Goal: Find specific fact: Find specific fact

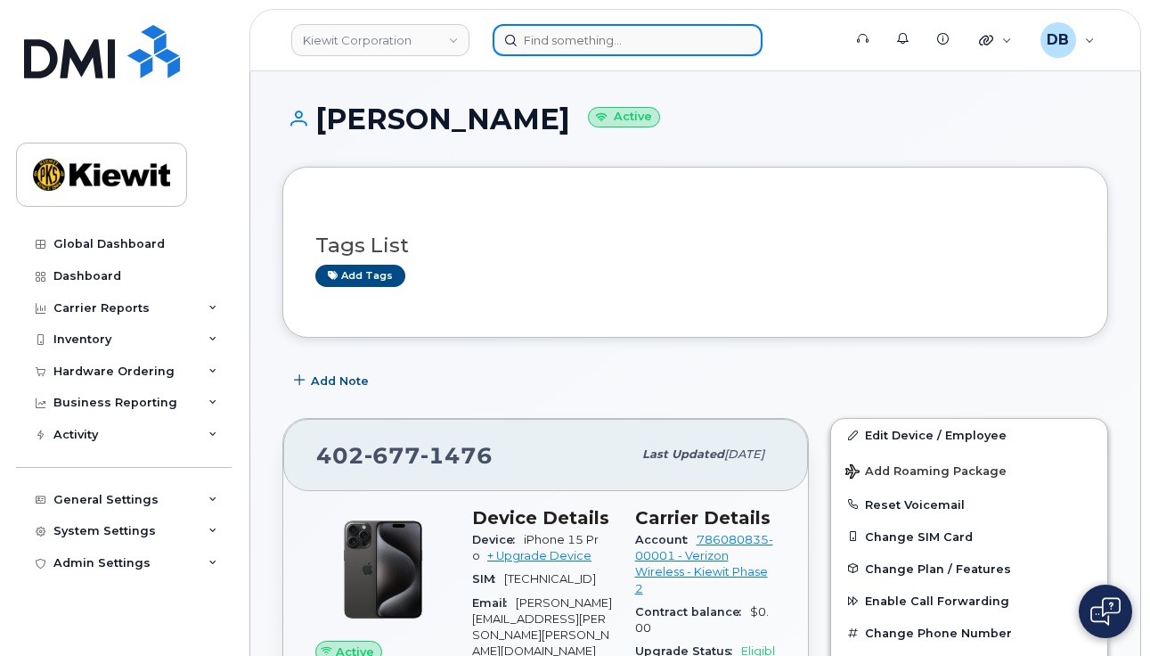
click at [549, 45] on input at bounding box center [628, 40] width 270 height 32
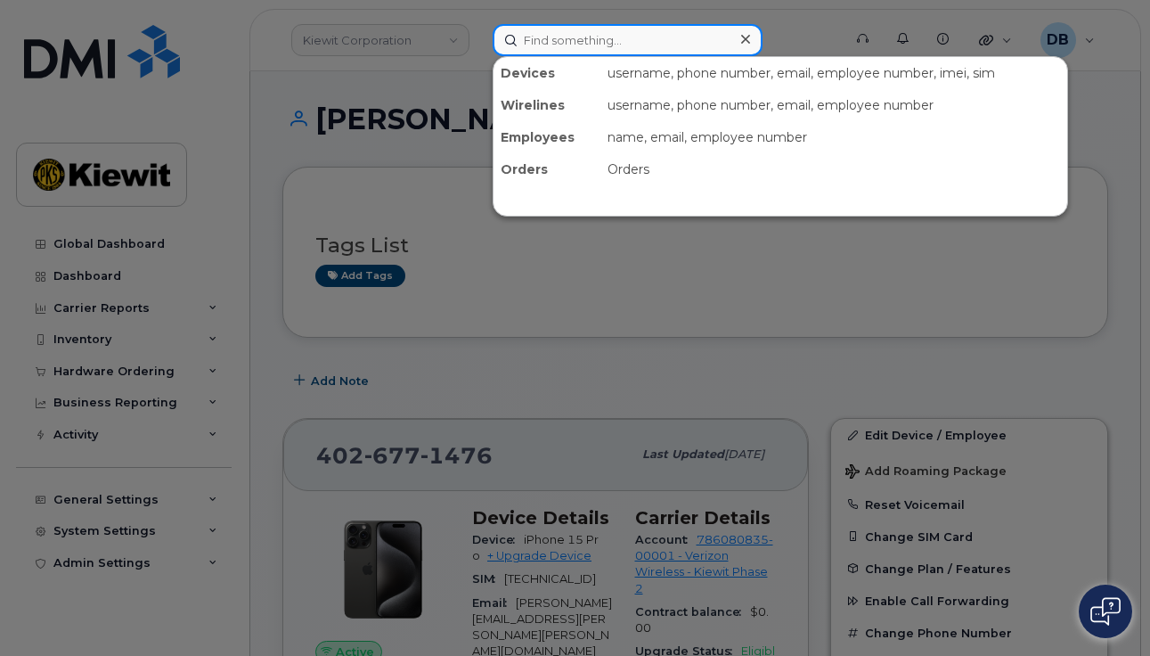
paste input "298908"
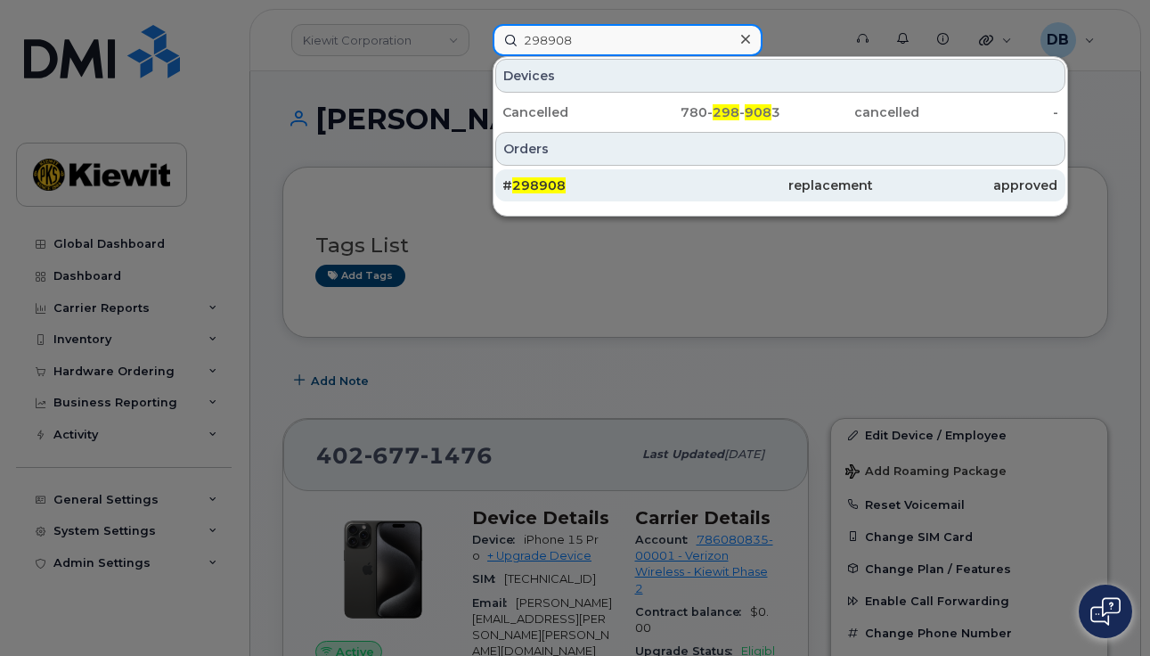
type input "298908"
click at [688, 176] on div "# 298908" at bounding box center [780, 185] width 185 height 32
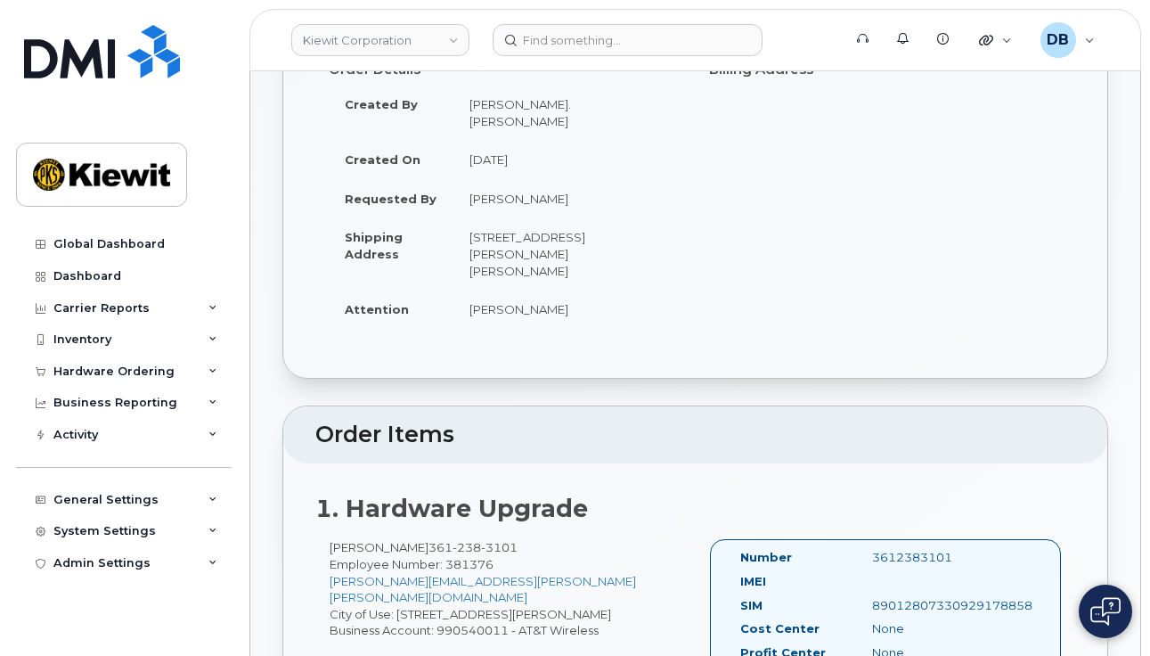
scroll to position [356, 0]
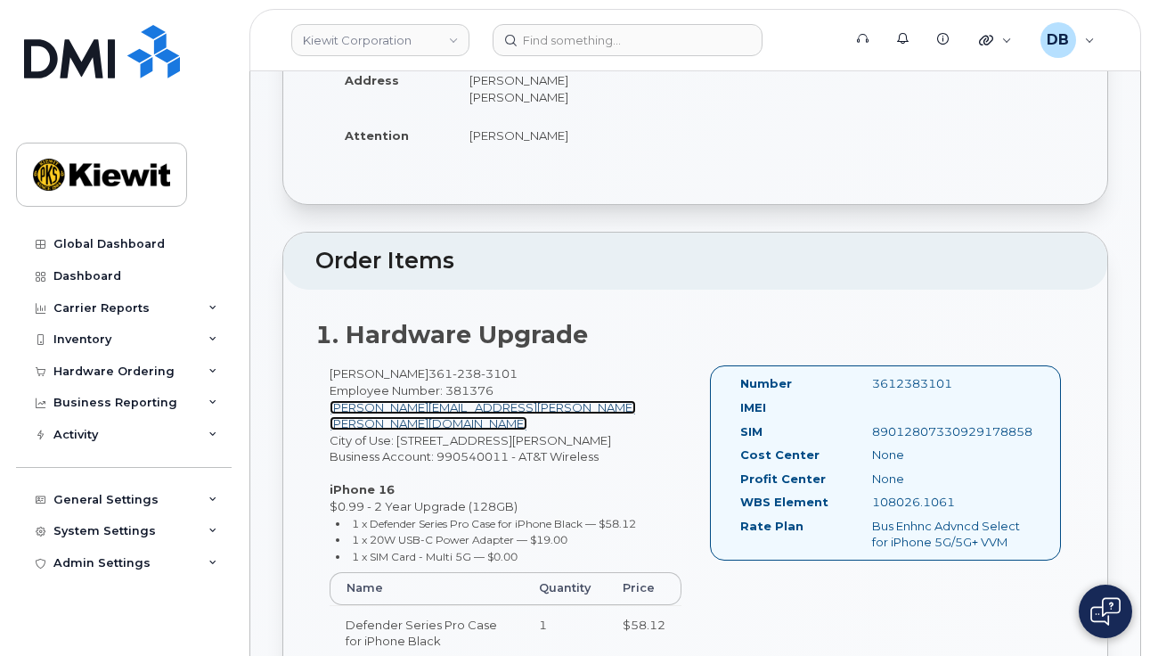
click at [415, 400] on link "[PERSON_NAME][EMAIL_ADDRESS][PERSON_NAME][PERSON_NAME][DOMAIN_NAME]" at bounding box center [483, 415] width 307 height 31
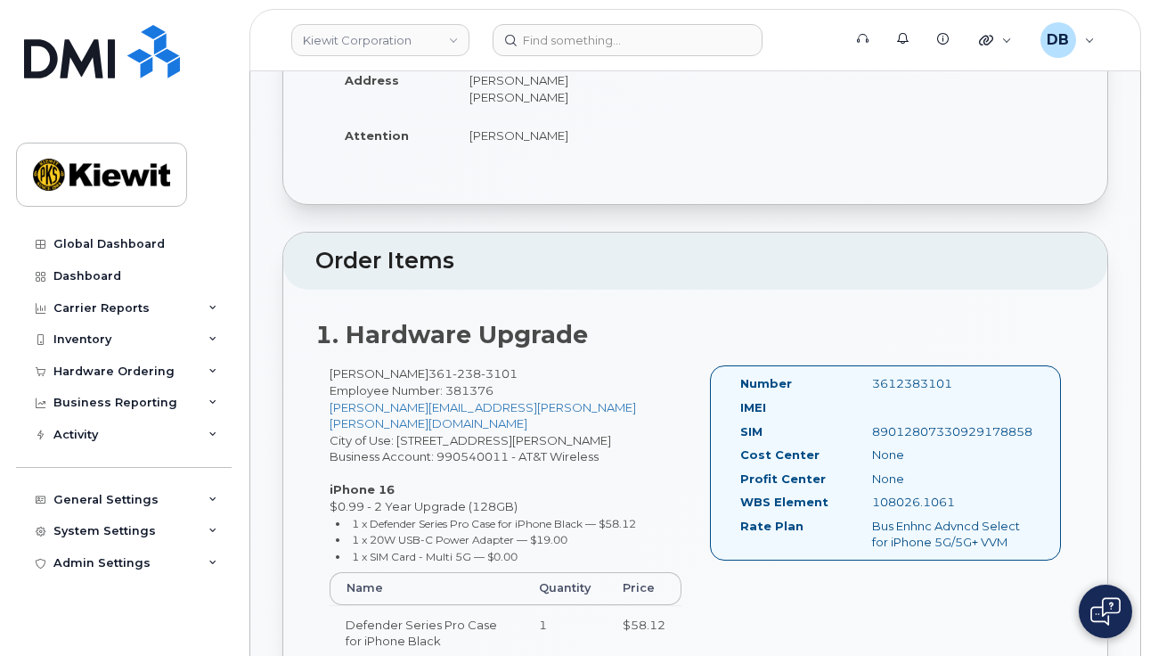
click at [476, 383] on span "Employee Number: 381376" at bounding box center [412, 390] width 164 height 14
copy span "381376"
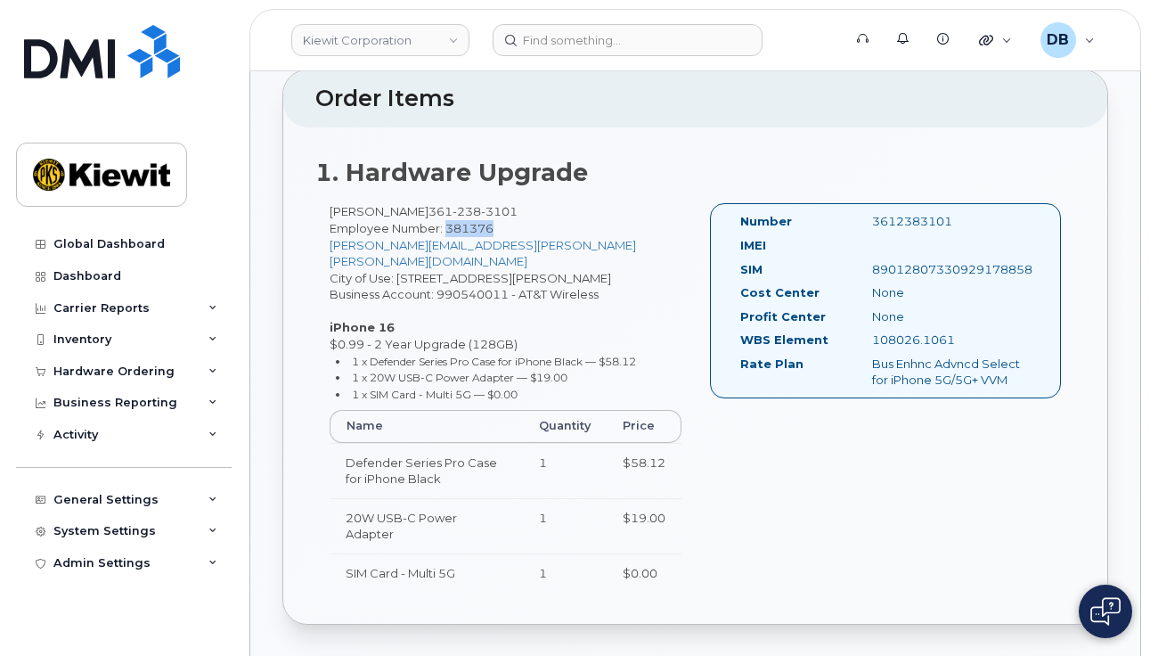
scroll to position [535, 0]
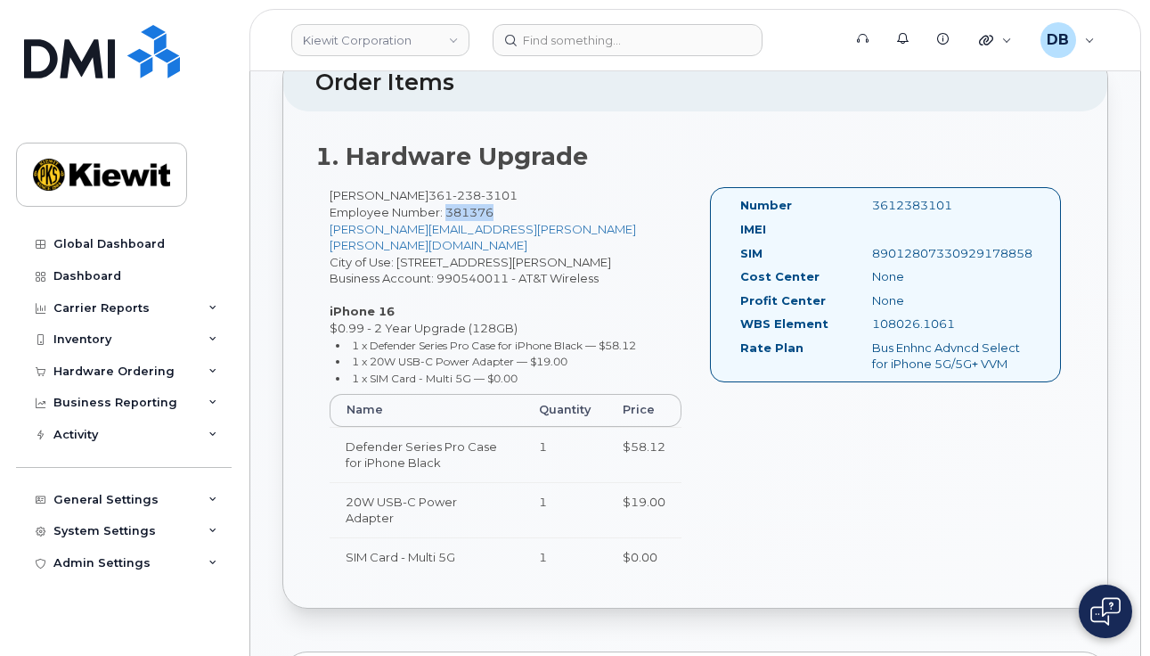
drag, startPoint x: 327, startPoint y: 276, endPoint x: 536, endPoint y: 273, distance: 208.5
click at [535, 273] on div "[PERSON_NAME] [PHONE_NUMBER] Employee Number: 381376 [PERSON_NAME][EMAIL_ADDRES…" at bounding box center [505, 389] width 380 height 405
drag, startPoint x: 536, startPoint y: 273, endPoint x: 618, endPoint y: 312, distance: 90.9
click at [618, 353] on li "1 x 20W USB-C Power Adapter — $19.00" at bounding box center [509, 361] width 346 height 17
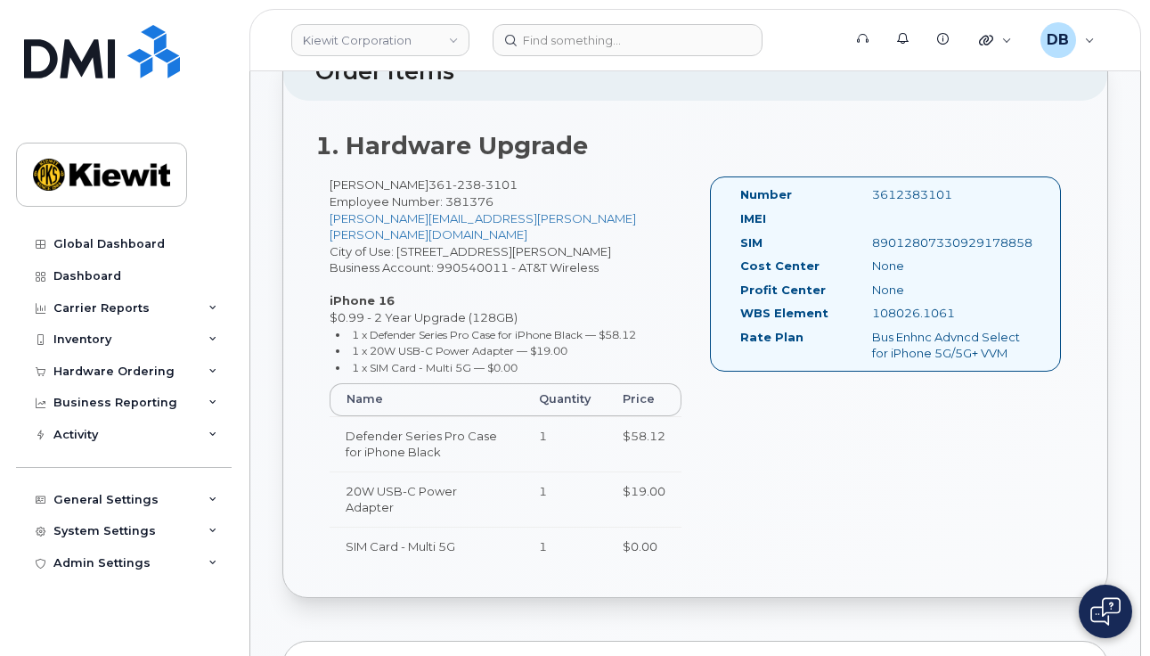
scroll to position [446, 0]
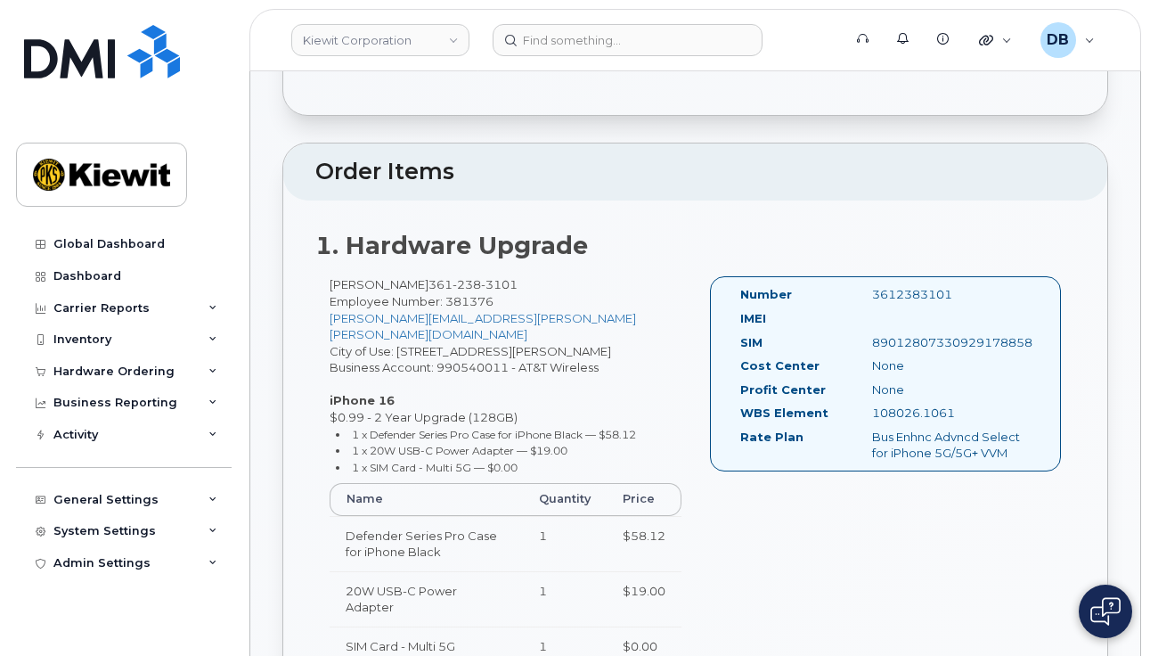
drag, startPoint x: 322, startPoint y: 368, endPoint x: 532, endPoint y: 364, distance: 210.3
click at [532, 364] on div "[PERSON_NAME] [PHONE_NUMBER] Employee Number: 381376 [PERSON_NAME][EMAIL_ADDRES…" at bounding box center [505, 478] width 380 height 405
drag, startPoint x: 532, startPoint y: 364, endPoint x: 448, endPoint y: 370, distance: 83.9
copy div "$0.99 - 2 Year Upgrade (128GB)"
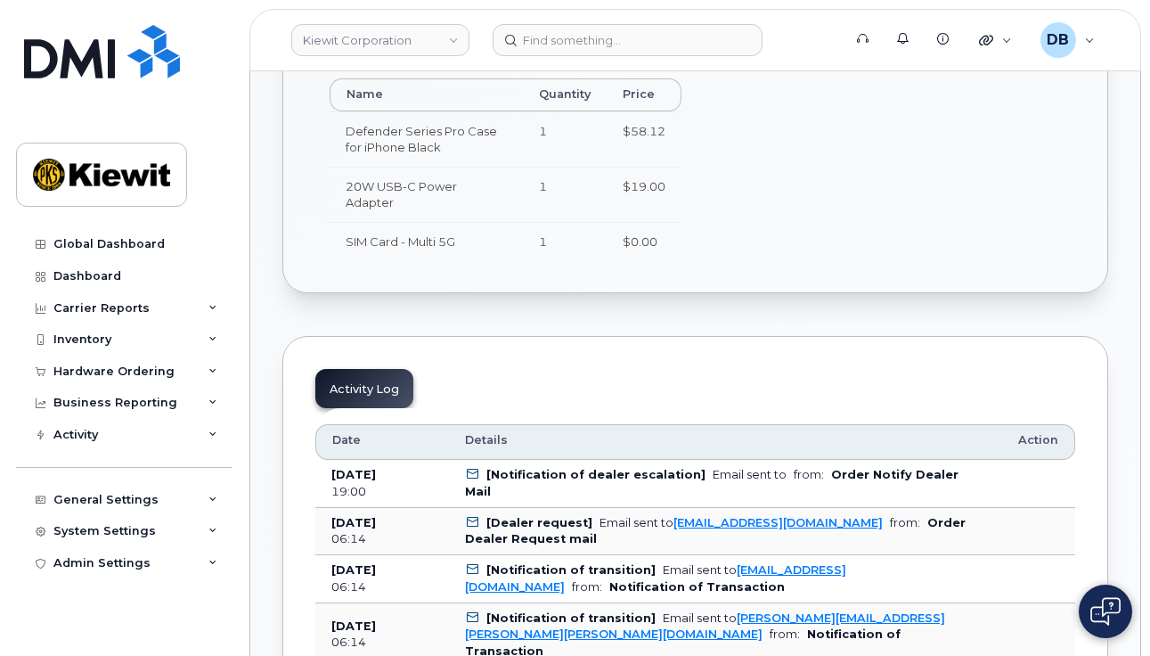
scroll to position [891, 0]
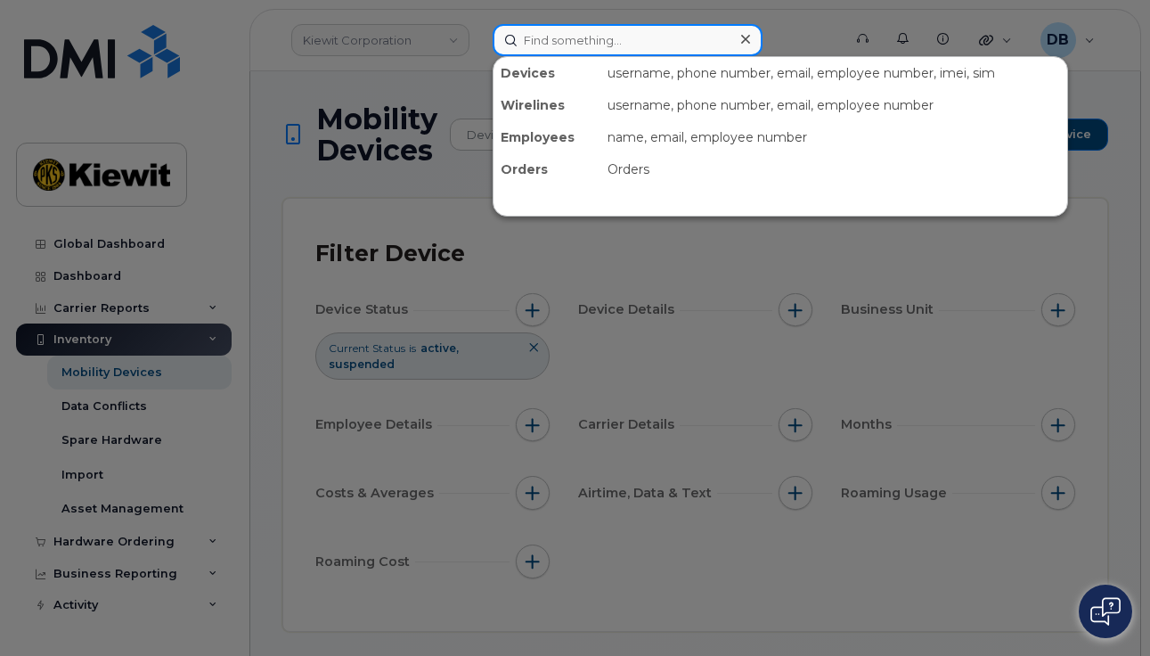
click at [542, 32] on input at bounding box center [628, 40] width 270 height 32
paste input "381376"
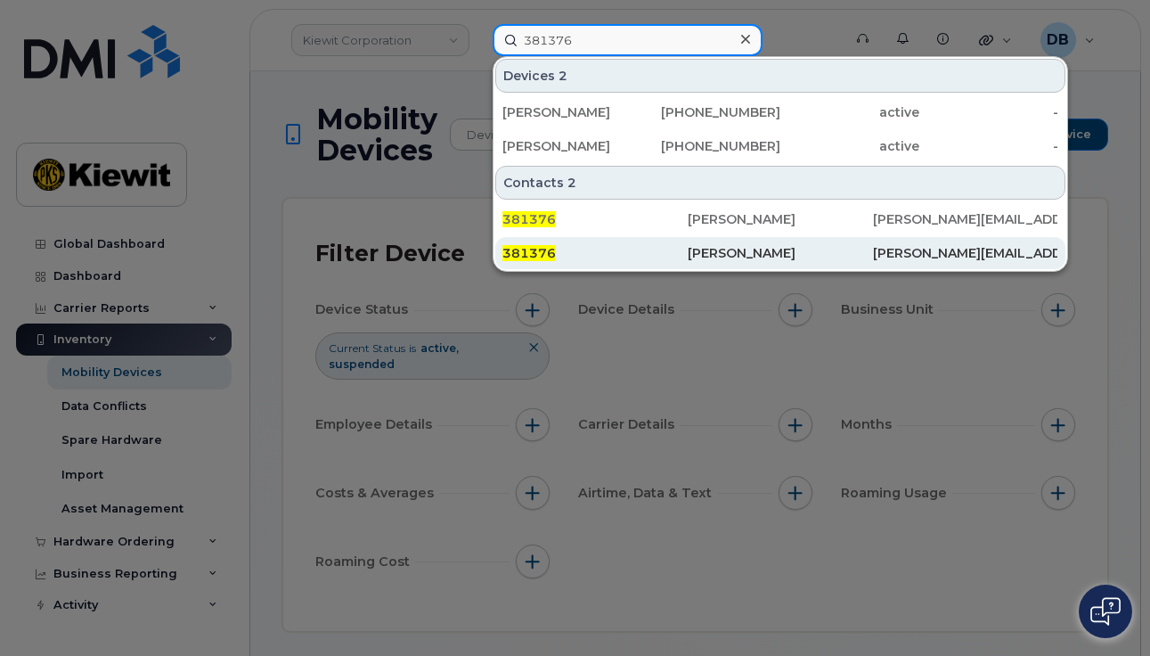
type input "381376"
click at [537, 246] on span "381376" at bounding box center [529, 253] width 53 height 16
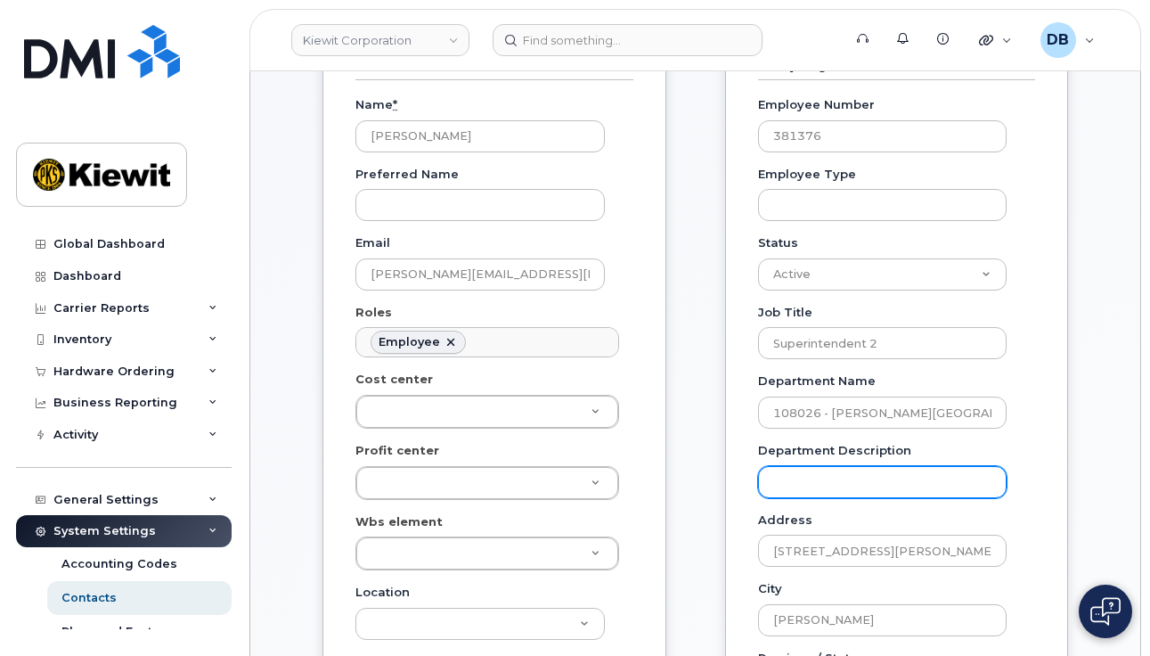
scroll to position [267, 0]
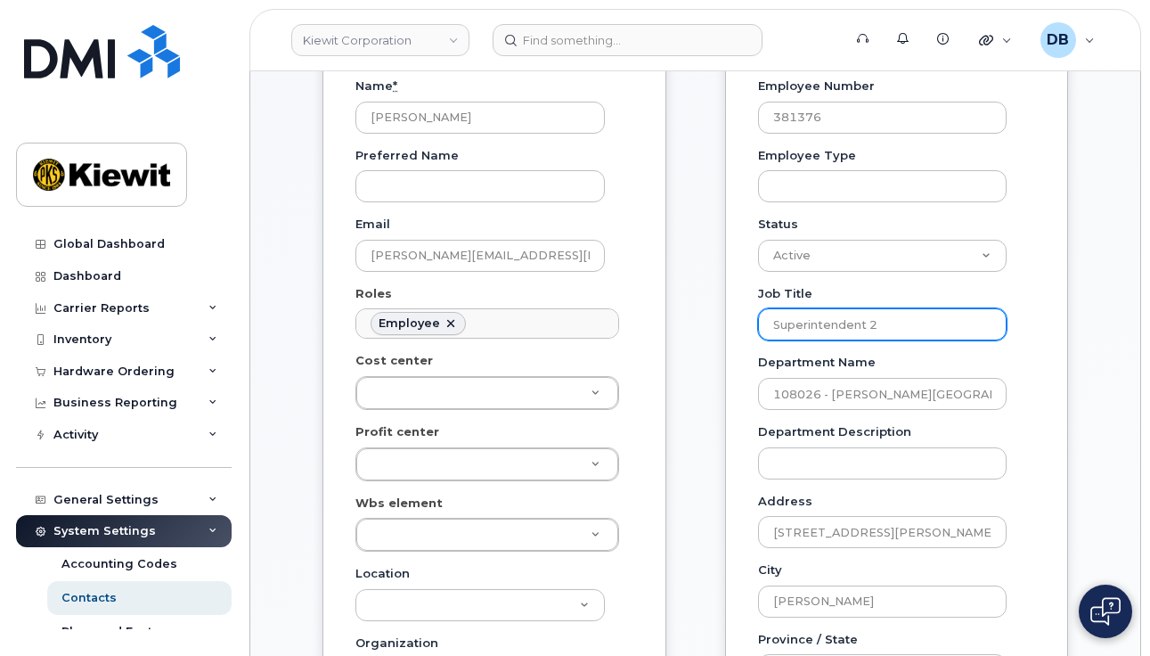
drag, startPoint x: 897, startPoint y: 323, endPoint x: 733, endPoint y: 314, distance: 164.3
click at [733, 314] on div "Employee Information Employee Number 381376 Employee Type Status Active On-Leav…" at bounding box center [897, 545] width 344 height 1100
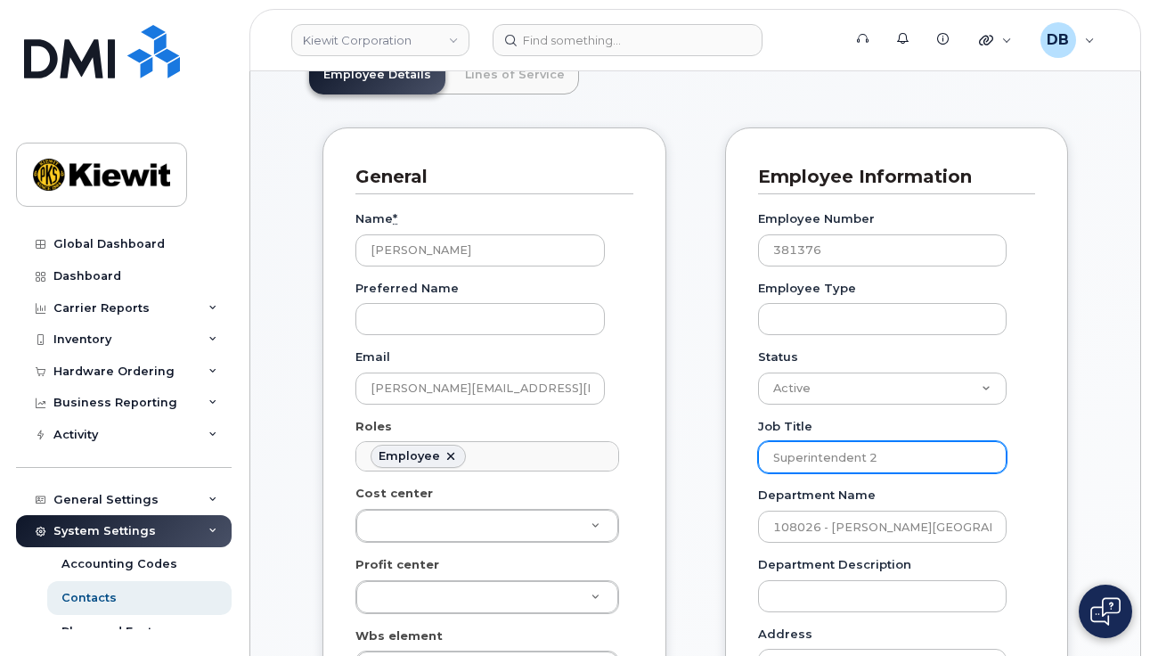
scroll to position [0, 0]
